Goal: Navigation & Orientation: Find specific page/section

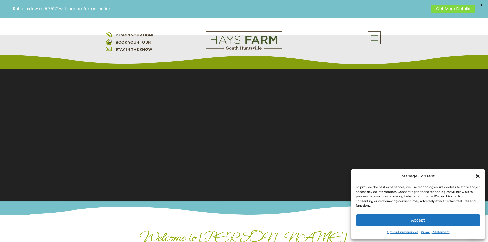
scroll to position [26, 0]
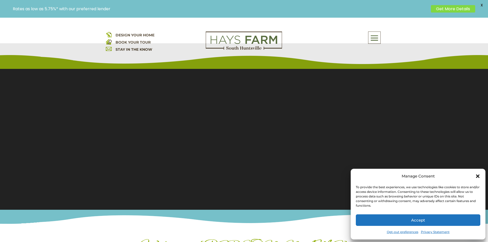
click at [477, 176] on icon "Close dialog" at bounding box center [478, 177] width 4 height 4
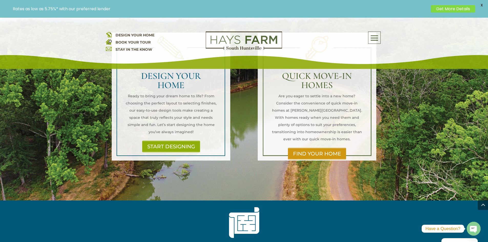
scroll to position [384, 0]
click at [182, 140] on link "START DESIGNING" at bounding box center [171, 146] width 62 height 12
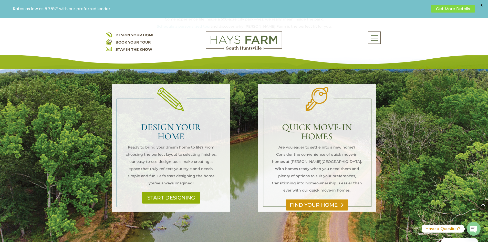
scroll to position [333, 0]
click at [317, 199] on link "FIND YOUR HOME" at bounding box center [317, 205] width 62 height 12
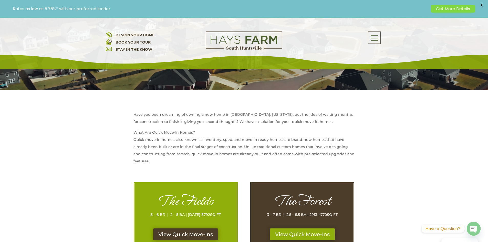
scroll to position [205, 0]
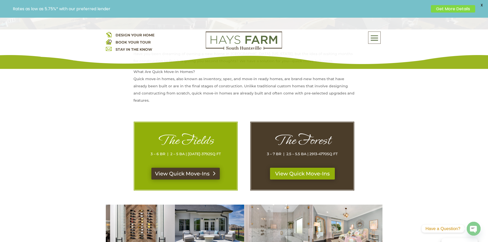
click at [202, 176] on link "View Quick Move-Ins" at bounding box center [185, 174] width 68 height 12
